Goal: Transaction & Acquisition: Purchase product/service

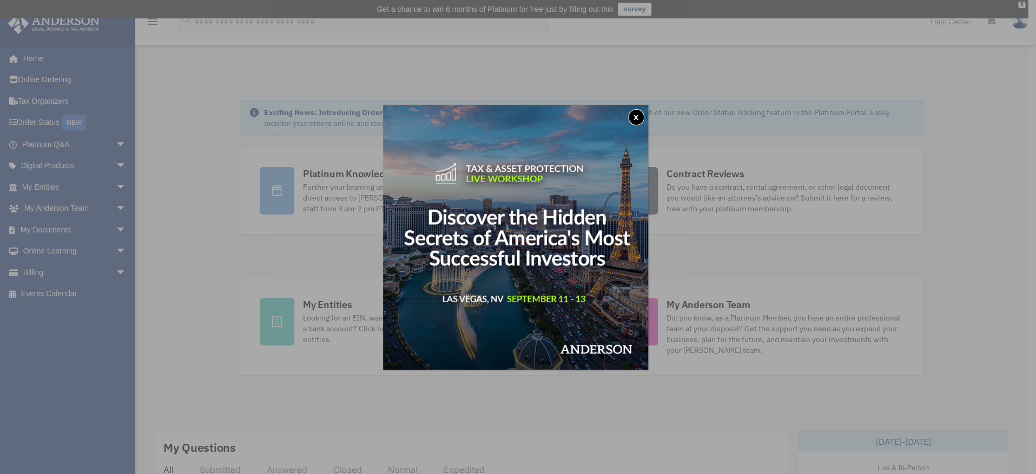
click at [637, 114] on button "x" at bounding box center [636, 117] width 16 height 16
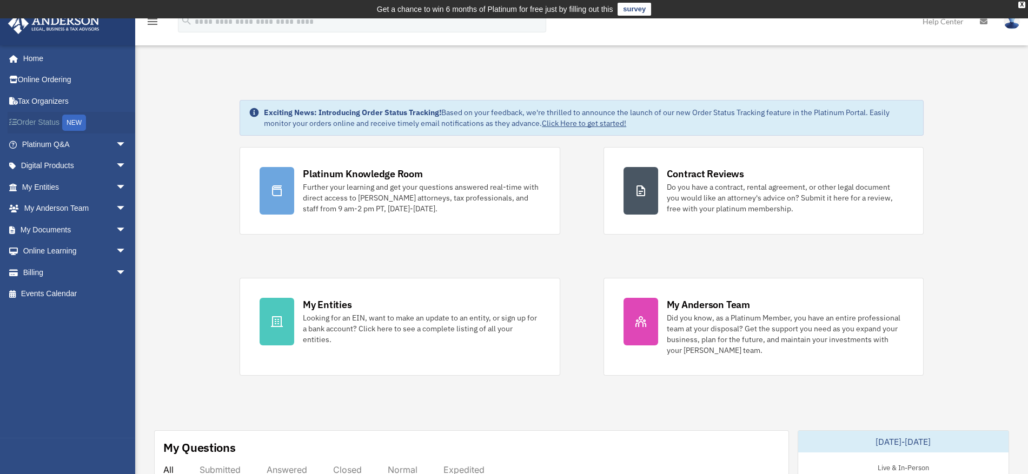
click at [43, 122] on link "Order Status NEW" at bounding box center [75, 123] width 135 height 22
click at [116, 272] on span "arrow_drop_down" at bounding box center [127, 273] width 22 height 22
click at [75, 294] on link "$ Open Invoices" at bounding box center [79, 294] width 128 height 22
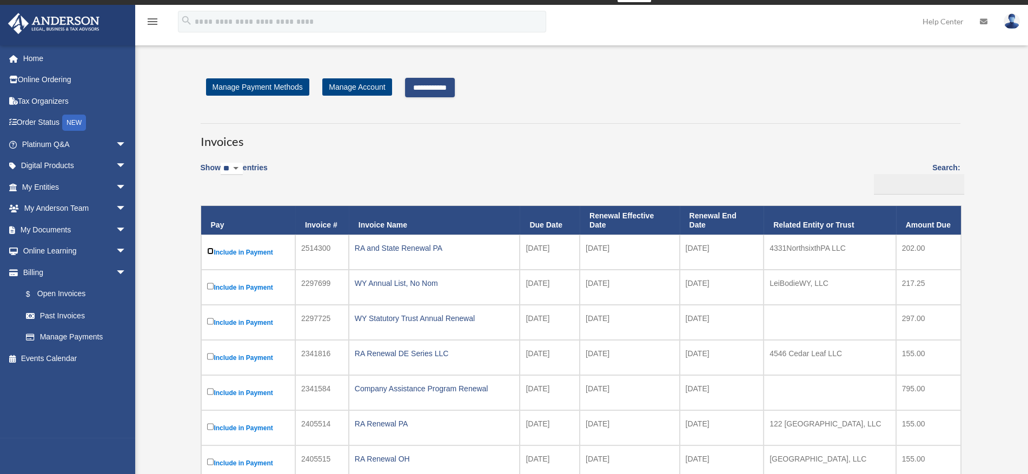
scroll to position [8, 0]
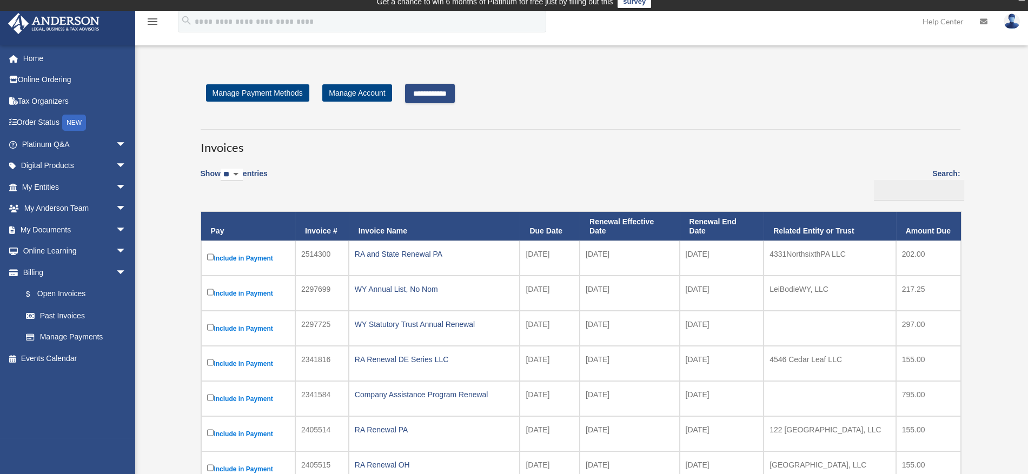
click at [443, 91] on input "**********" at bounding box center [430, 93] width 50 height 19
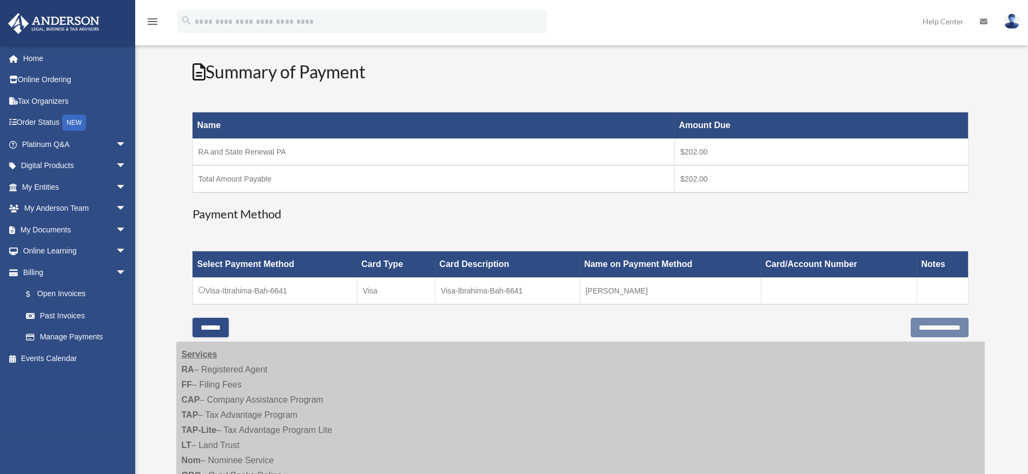
scroll to position [155, 0]
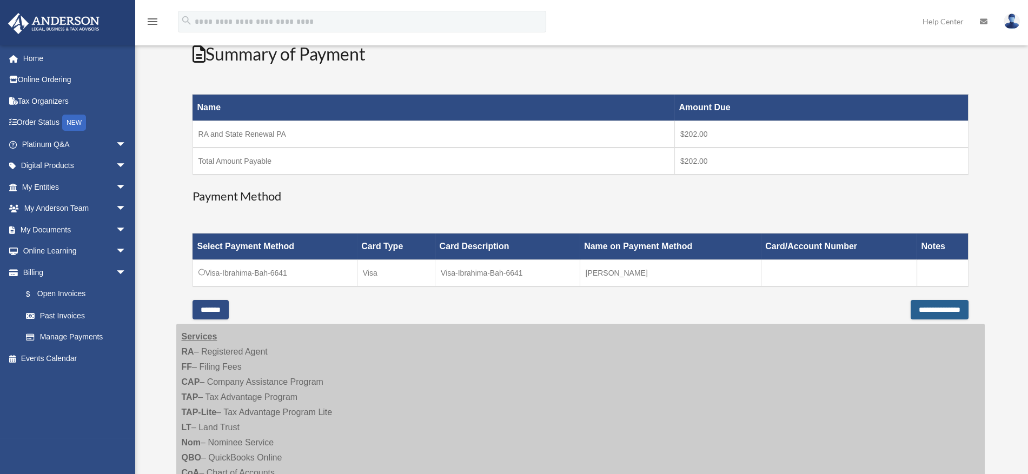
click at [928, 308] on input "**********" at bounding box center [940, 309] width 58 height 19
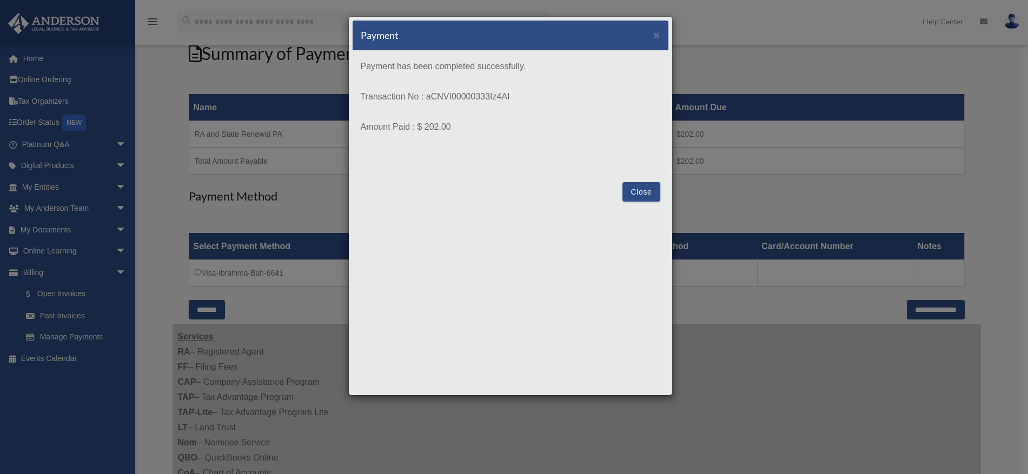
click at [643, 188] on button "Close" at bounding box center [641, 191] width 37 height 19
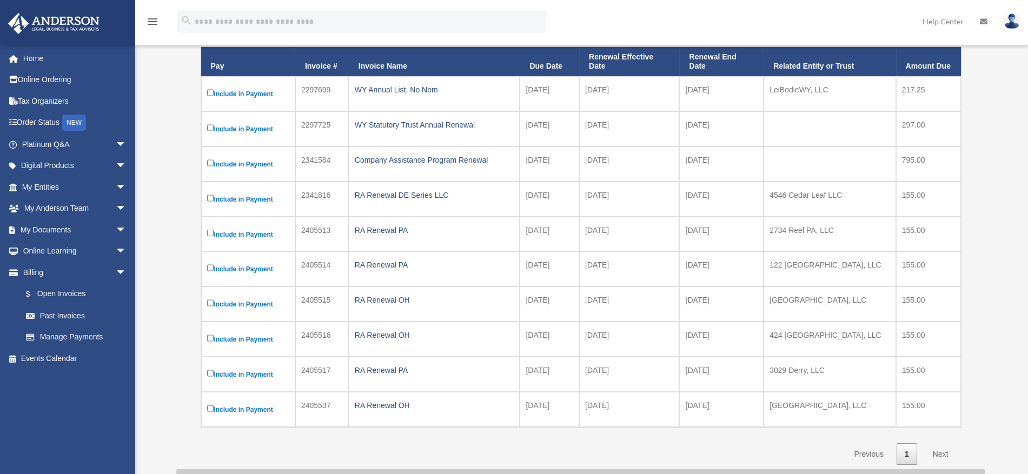
scroll to position [173, 0]
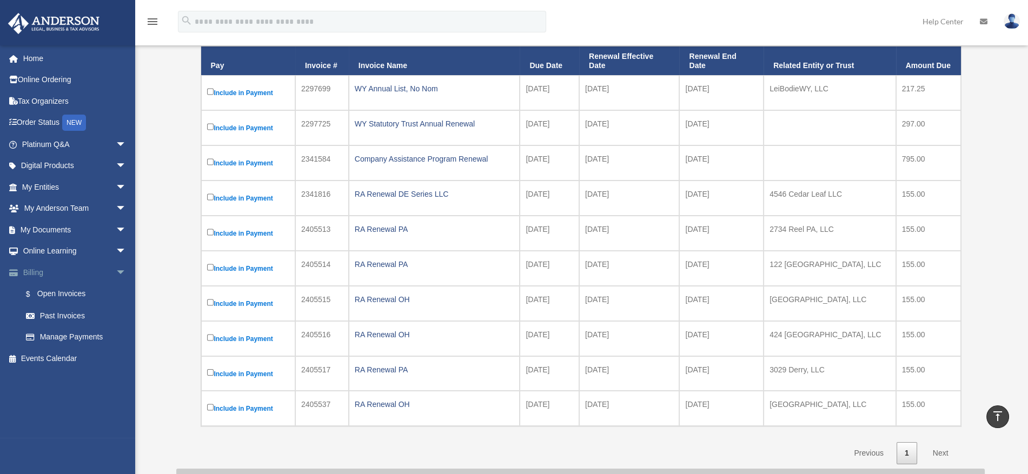
click at [116, 267] on span "arrow_drop_down" at bounding box center [127, 273] width 22 height 22
click at [116, 228] on span "arrow_drop_down" at bounding box center [127, 230] width 22 height 22
click at [49, 248] on link "Box" at bounding box center [79, 252] width 128 height 22
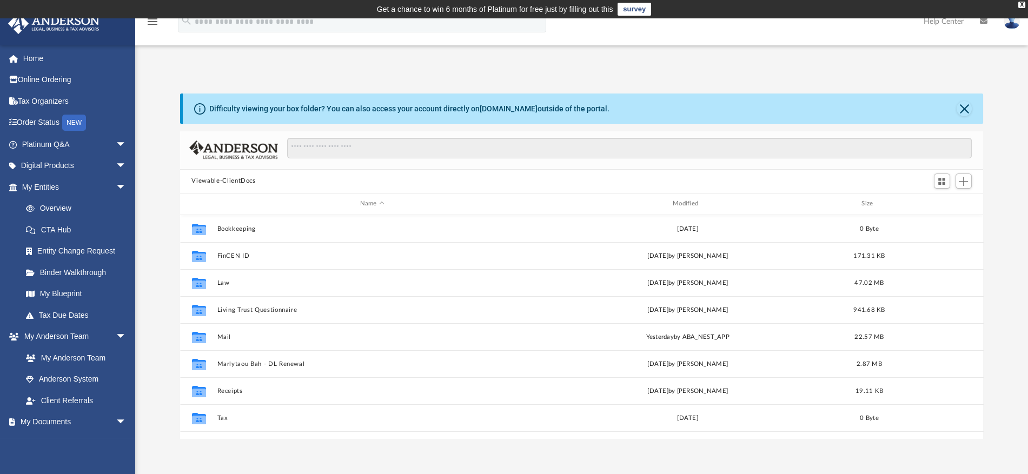
scroll to position [238, 796]
click at [81, 249] on link "Entity Change Request" at bounding box center [79, 252] width 128 height 22
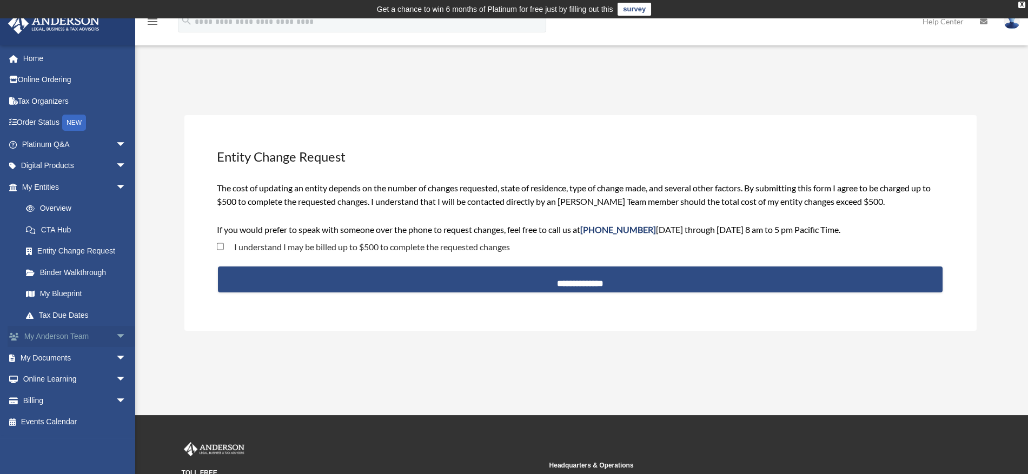
click at [116, 335] on span "arrow_drop_down" at bounding box center [127, 337] width 22 height 22
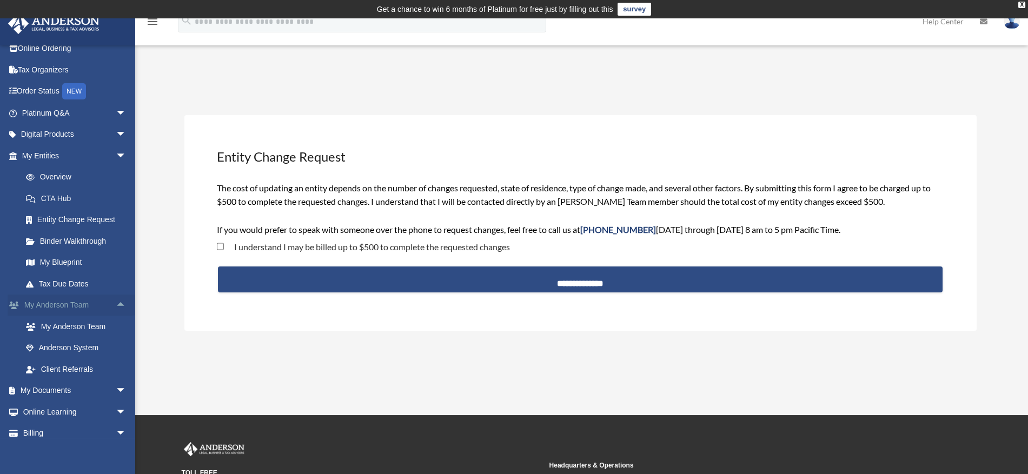
scroll to position [61, 0]
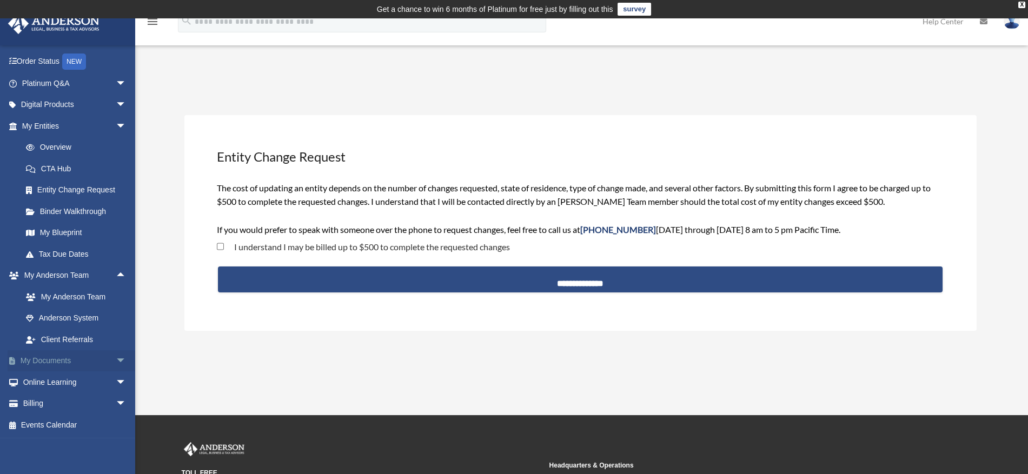
click at [116, 357] on span "arrow_drop_down" at bounding box center [127, 362] width 22 height 22
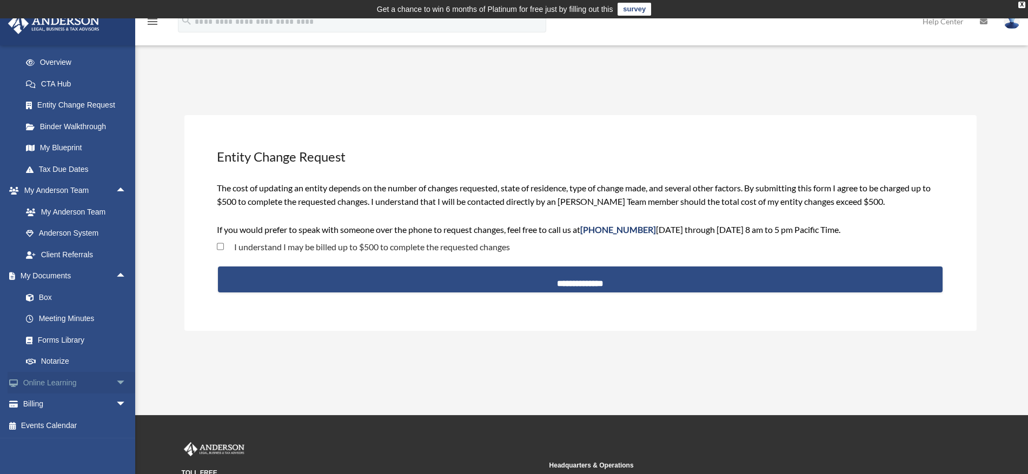
click at [116, 384] on span "arrow_drop_down" at bounding box center [127, 383] width 22 height 22
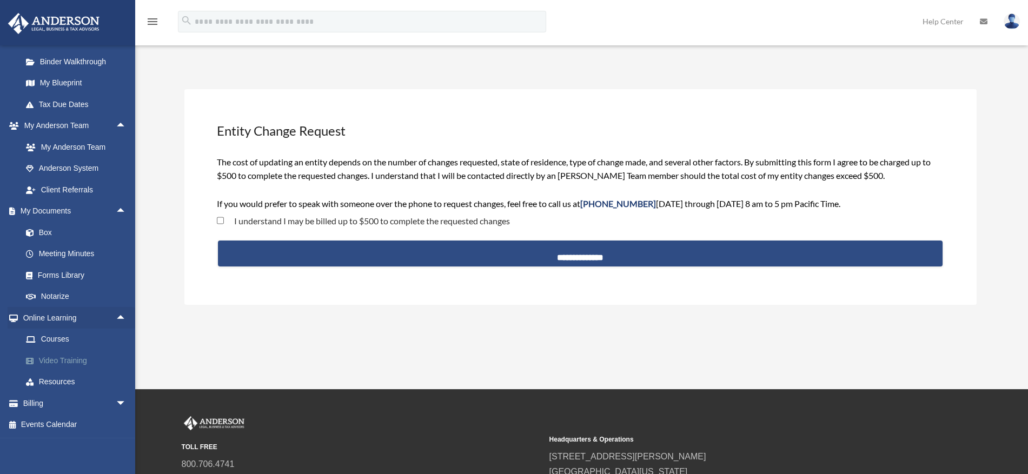
scroll to position [49, 0]
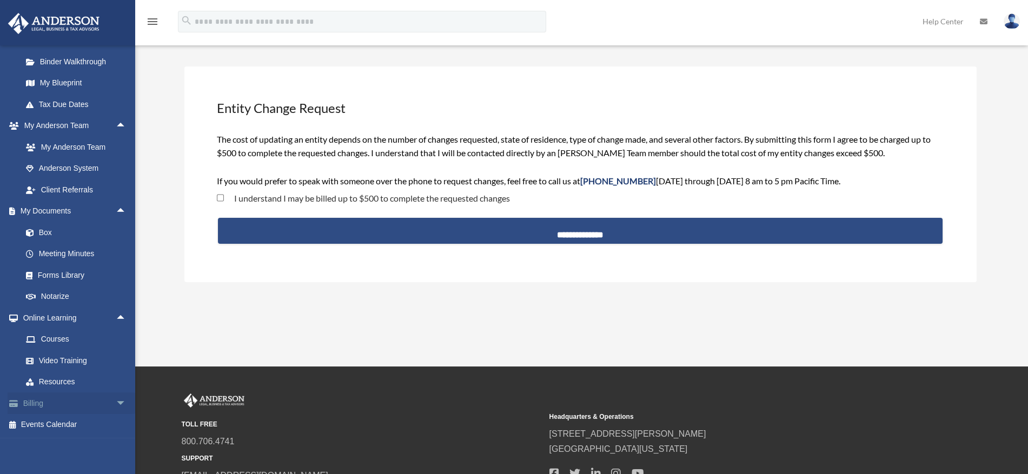
click at [116, 402] on span "arrow_drop_down" at bounding box center [127, 404] width 22 height 22
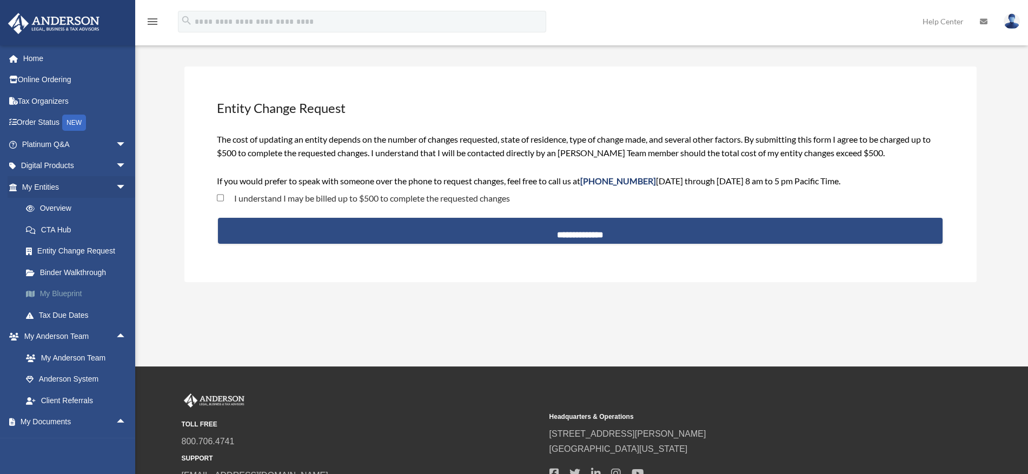
scroll to position [0, 0]
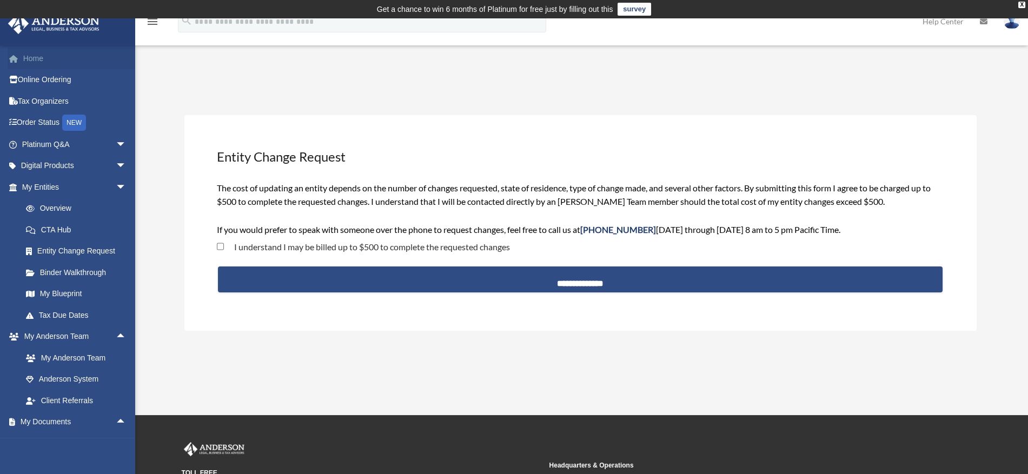
click at [40, 57] on link "Home" at bounding box center [75, 59] width 135 height 22
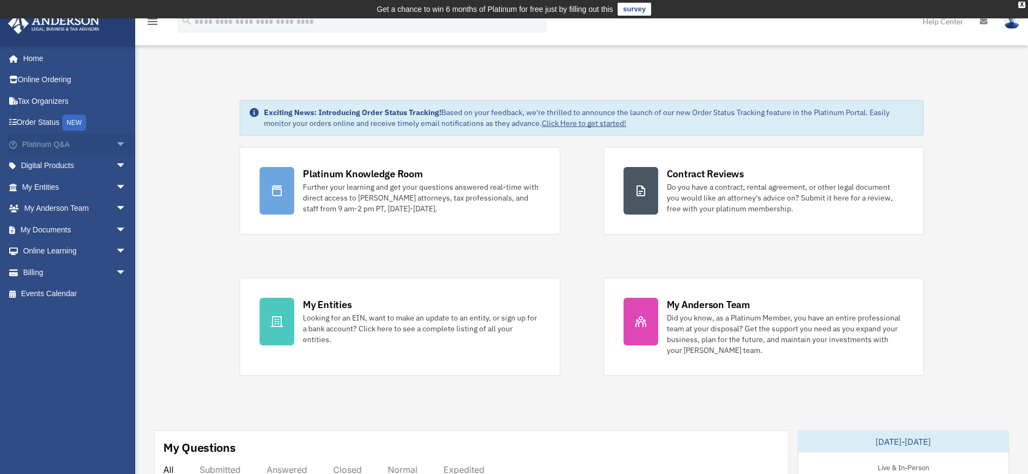
click at [116, 143] on span "arrow_drop_down" at bounding box center [127, 145] width 22 height 22
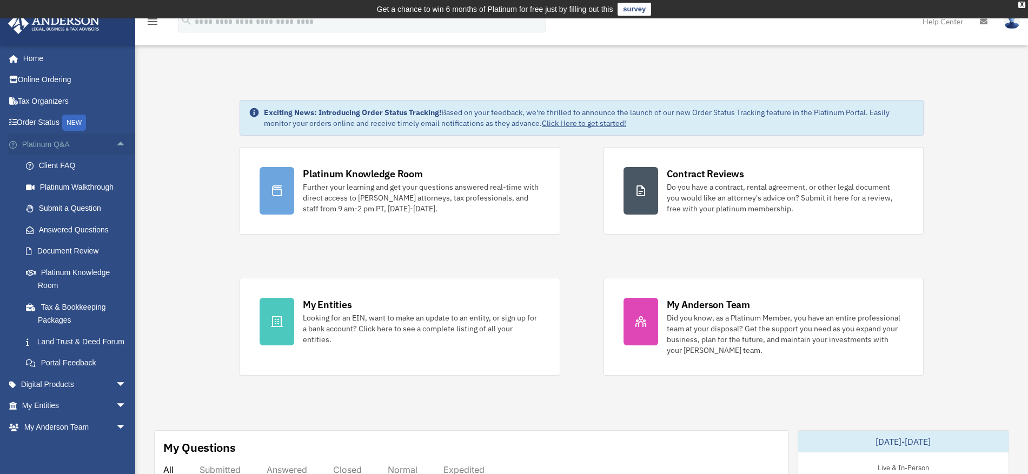
click at [116, 144] on span "arrow_drop_up" at bounding box center [127, 145] width 22 height 22
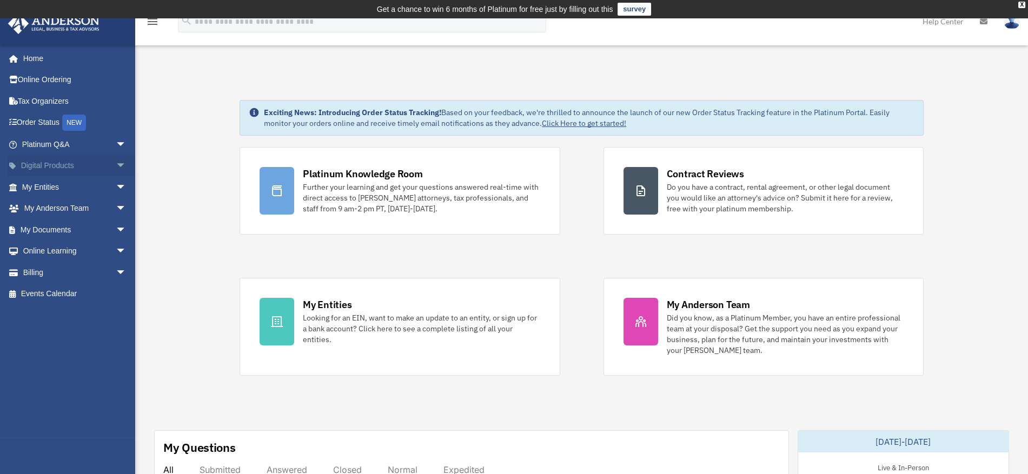
click at [116, 162] on span "arrow_drop_down" at bounding box center [127, 166] width 22 height 22
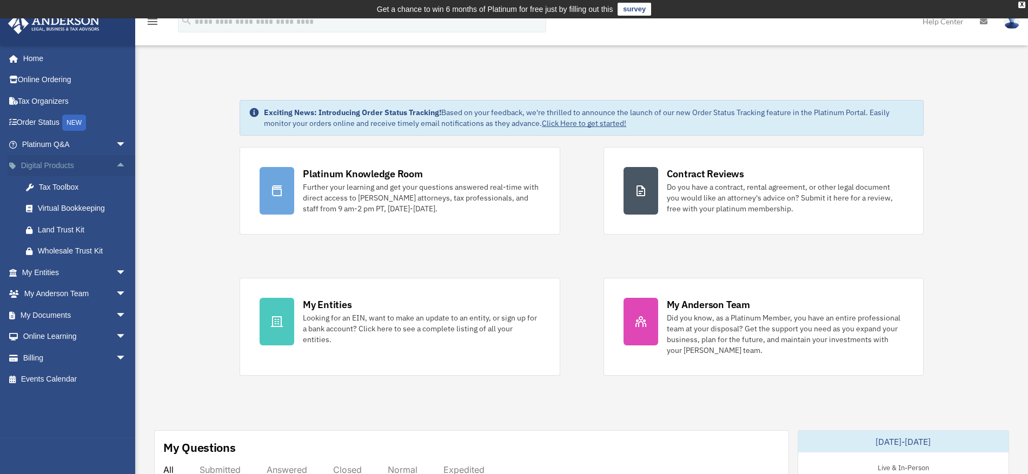
click at [116, 162] on span "arrow_drop_up" at bounding box center [127, 166] width 22 height 22
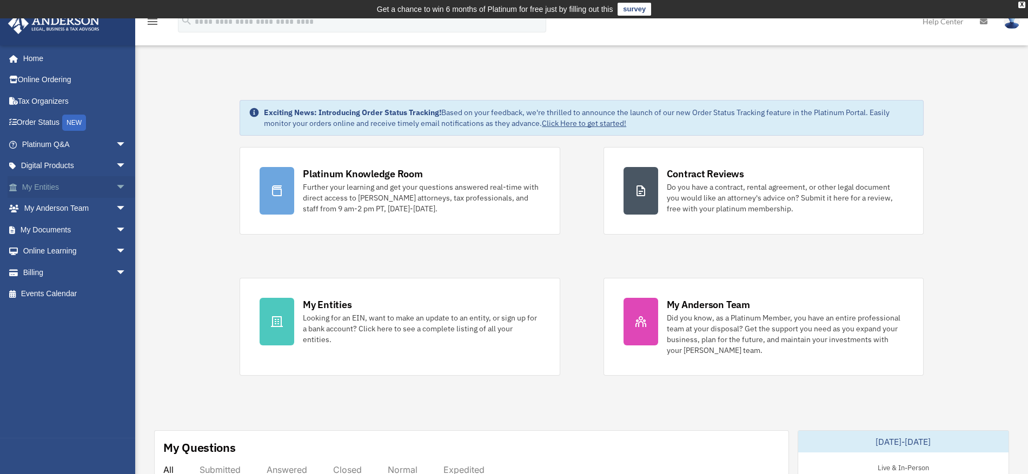
click at [116, 188] on span "arrow_drop_down" at bounding box center [127, 187] width 22 height 22
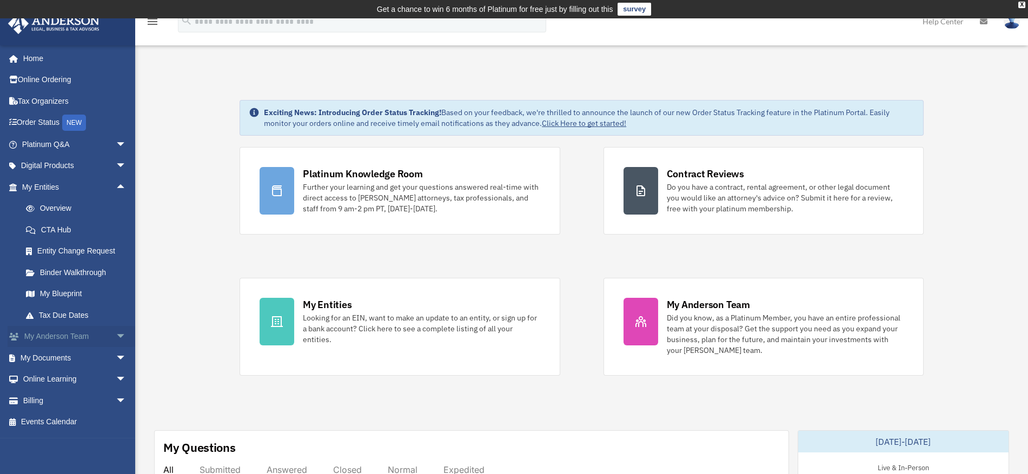
click at [116, 335] on span "arrow_drop_down" at bounding box center [127, 337] width 22 height 22
